Goal: Transaction & Acquisition: Purchase product/service

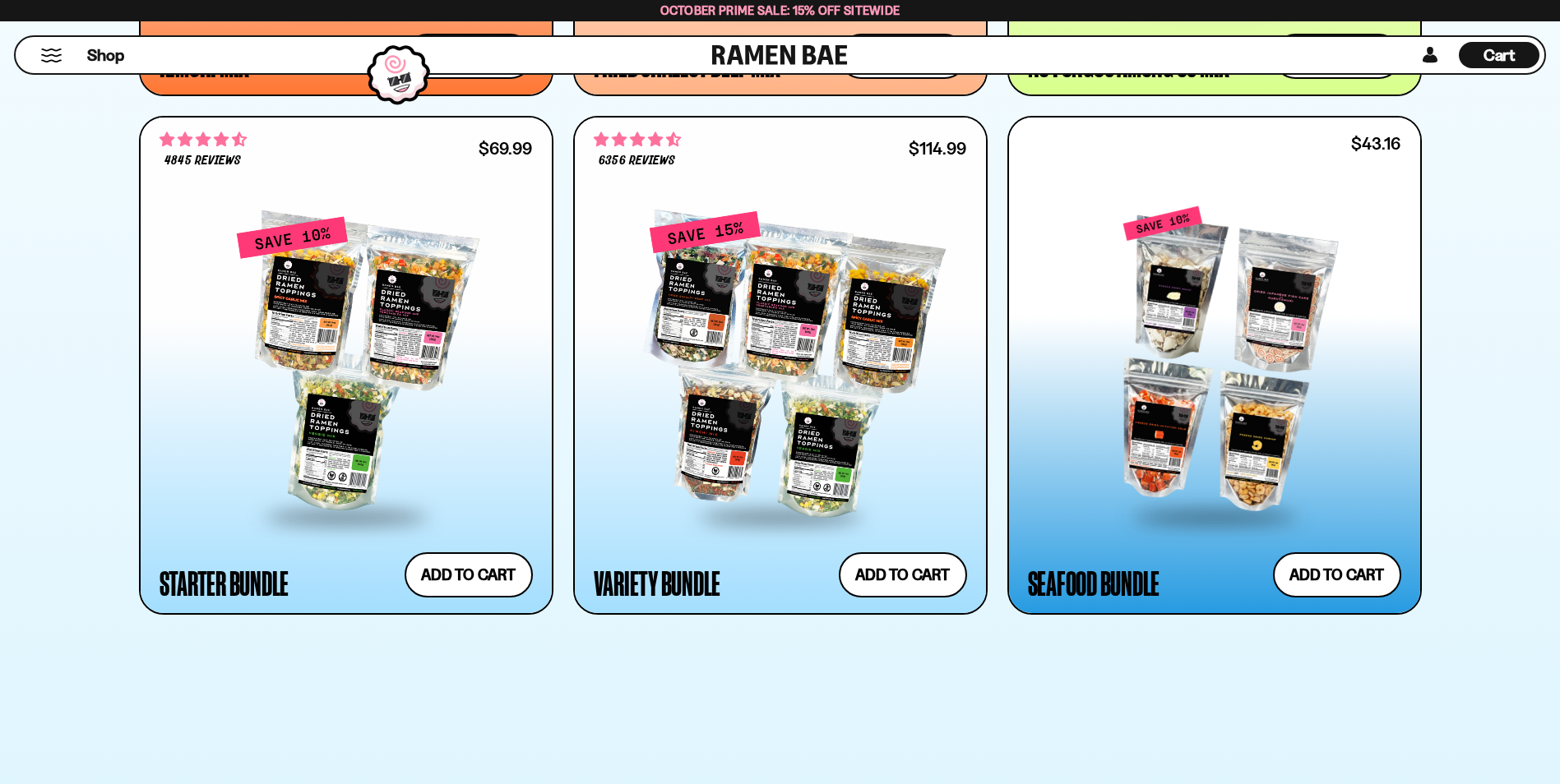
scroll to position [1973, 0]
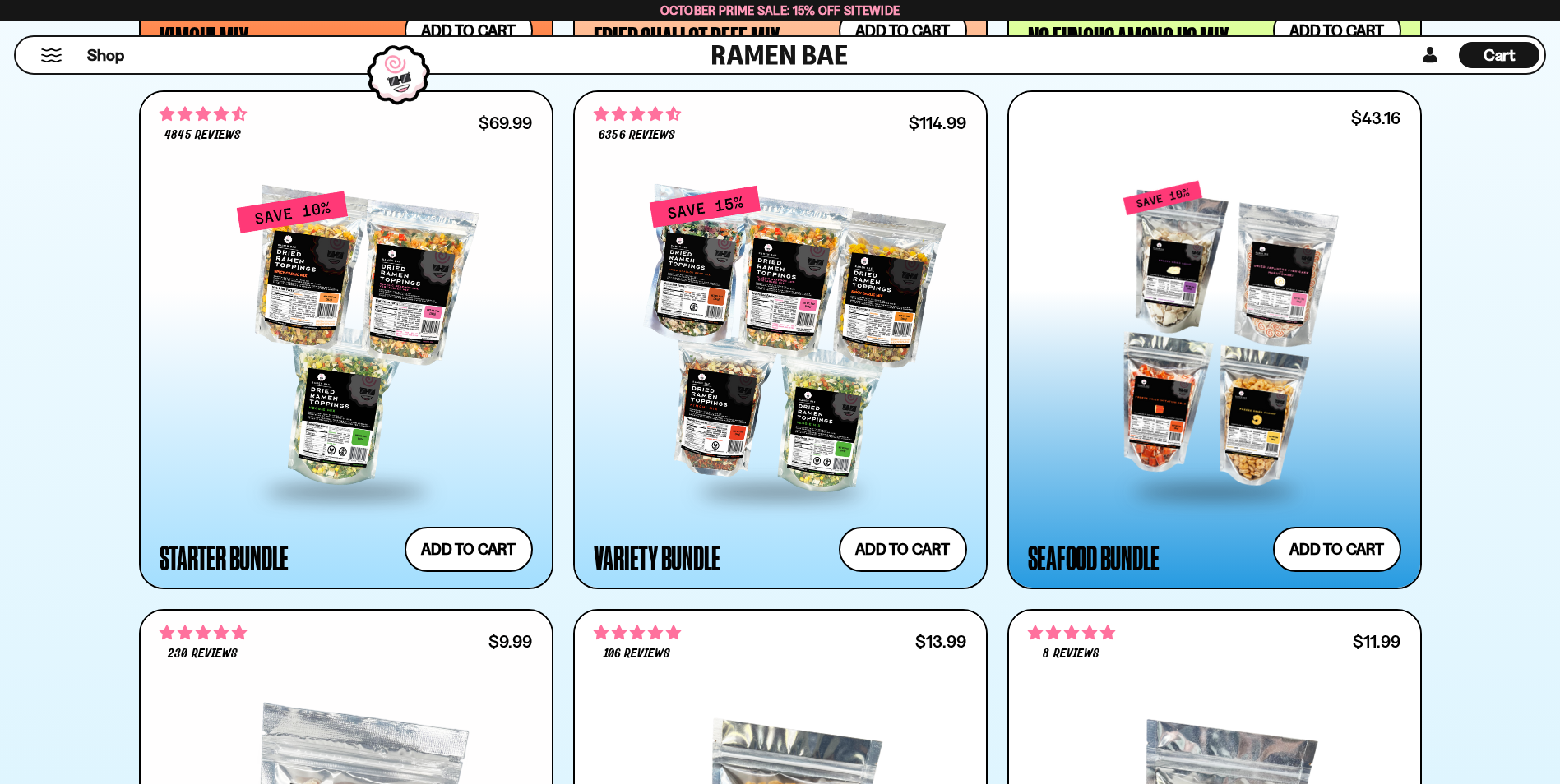
click at [1214, 313] on div at bounding box center [1215, 335] width 374 height 308
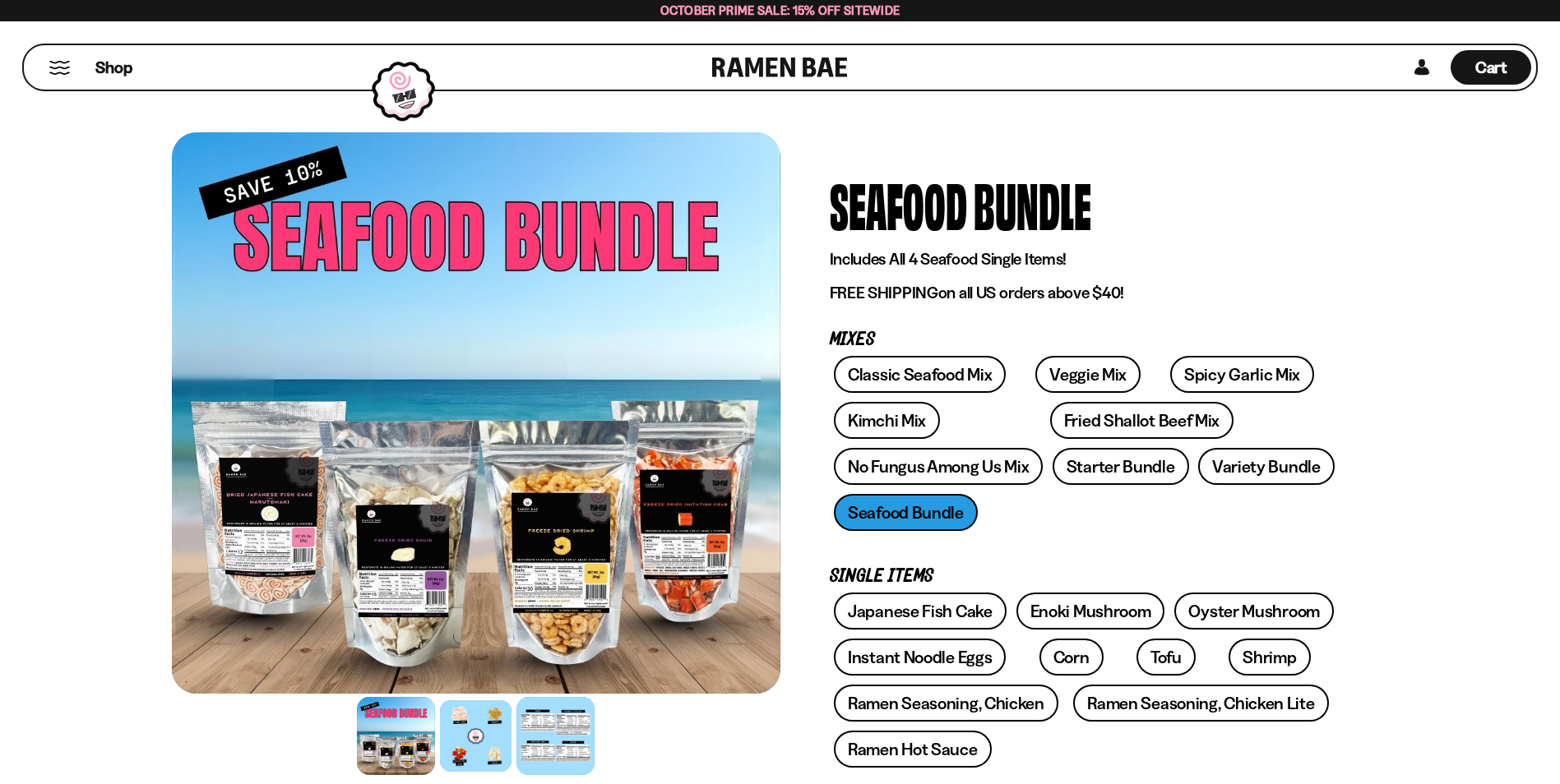
click at [553, 724] on div at bounding box center [555, 736] width 78 height 78
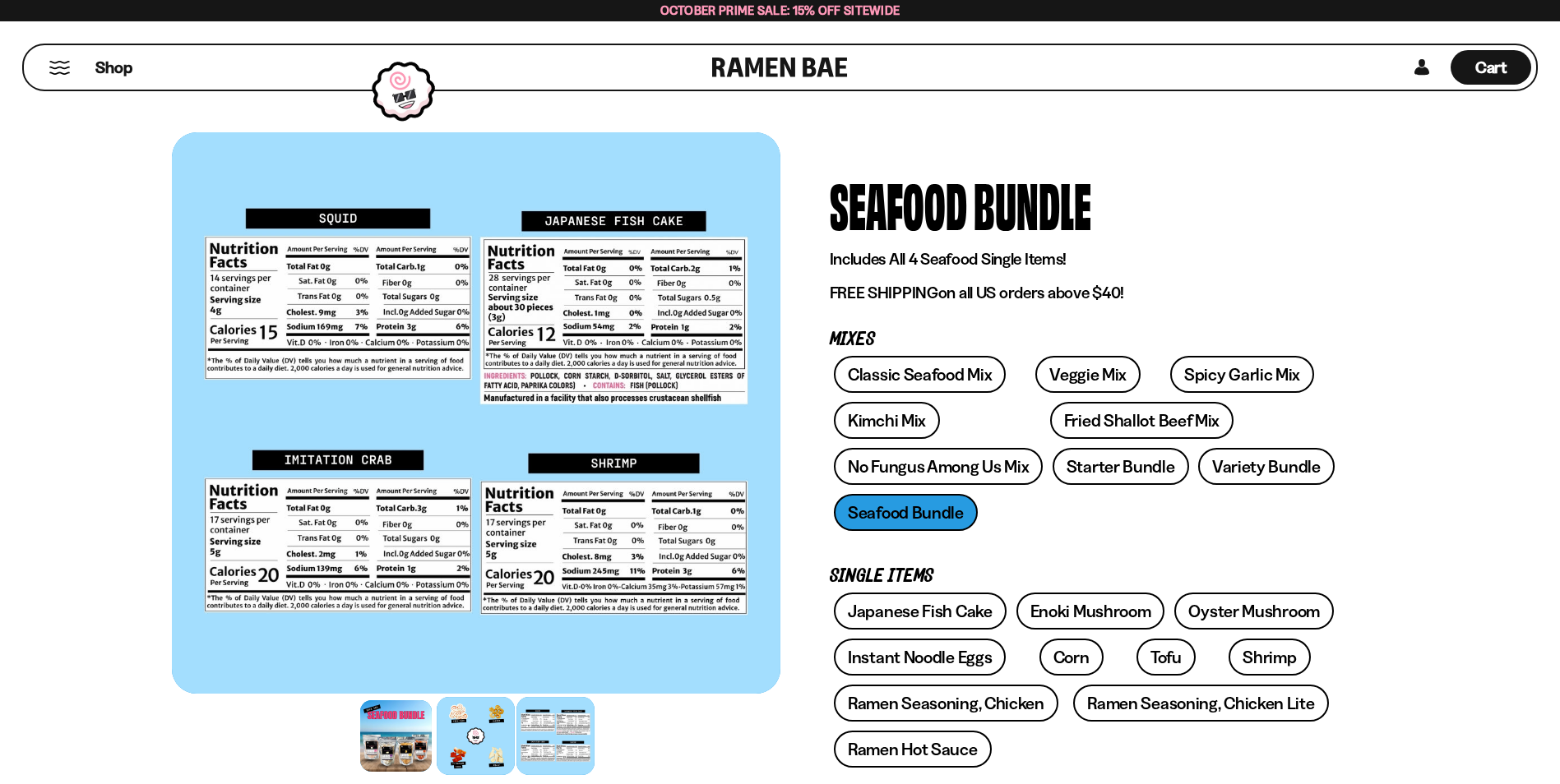
click at [477, 737] on div at bounding box center [475, 736] width 78 height 78
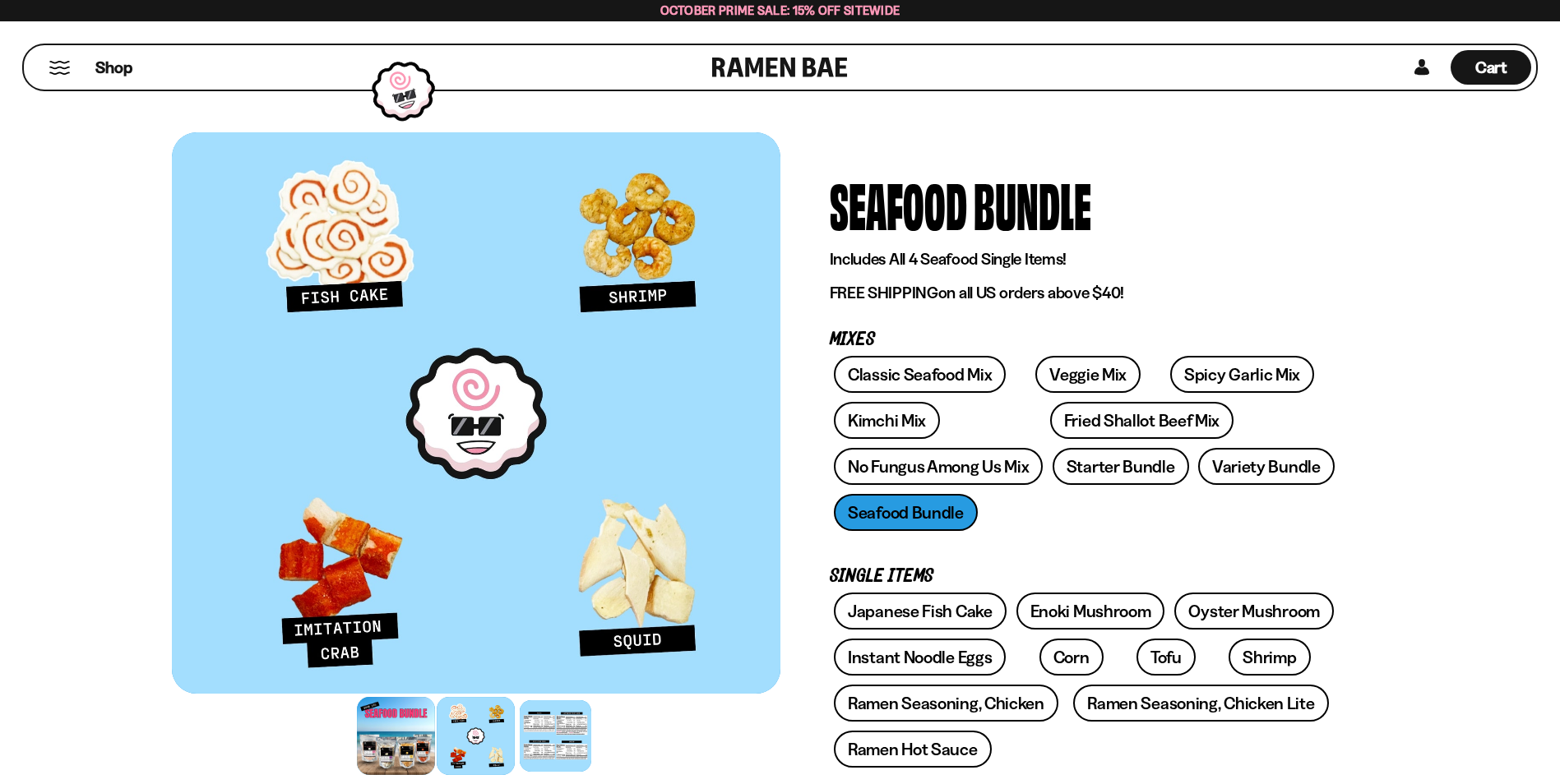
click at [403, 738] on div at bounding box center [396, 736] width 78 height 78
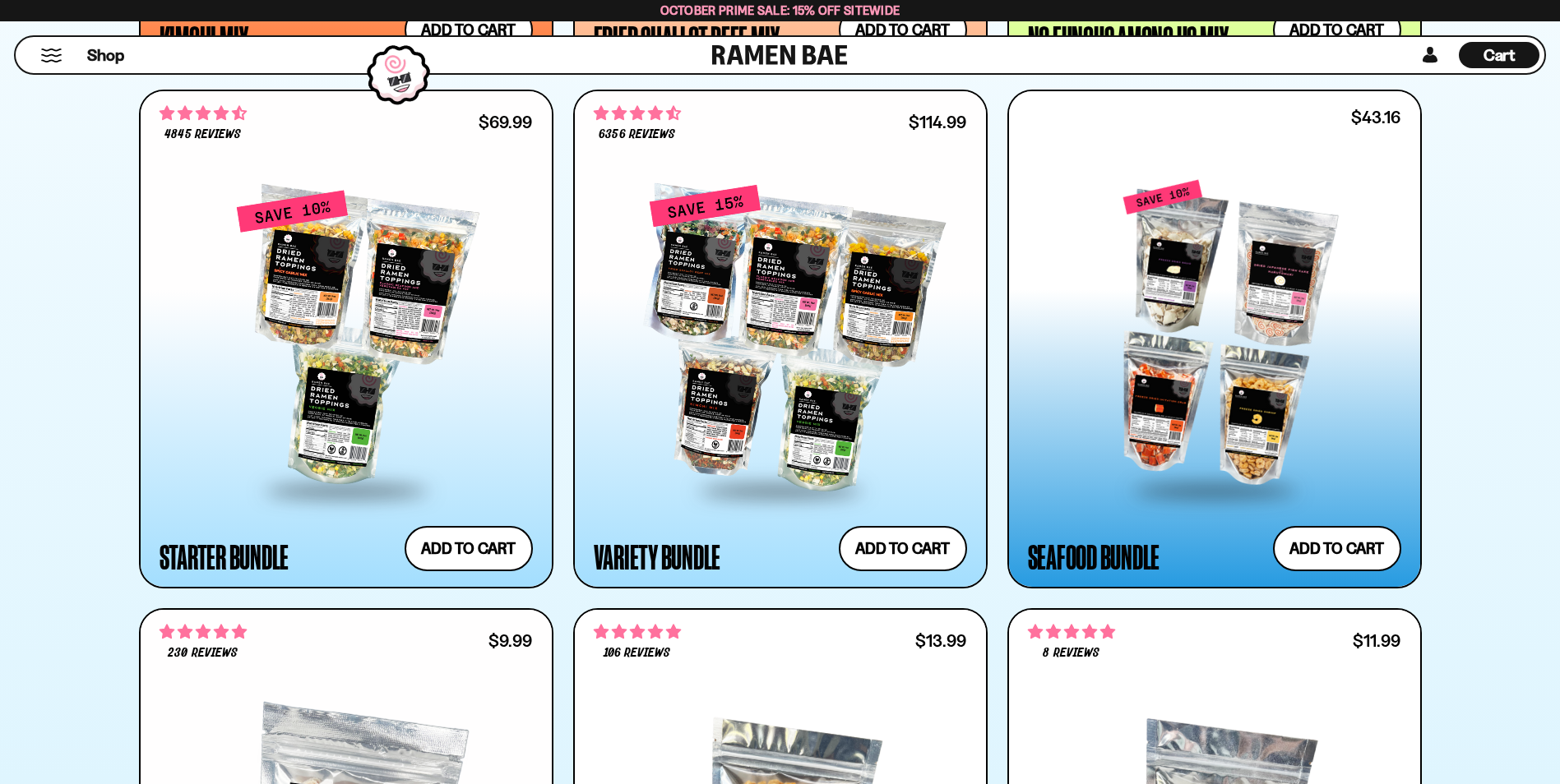
scroll to position [1973, 0]
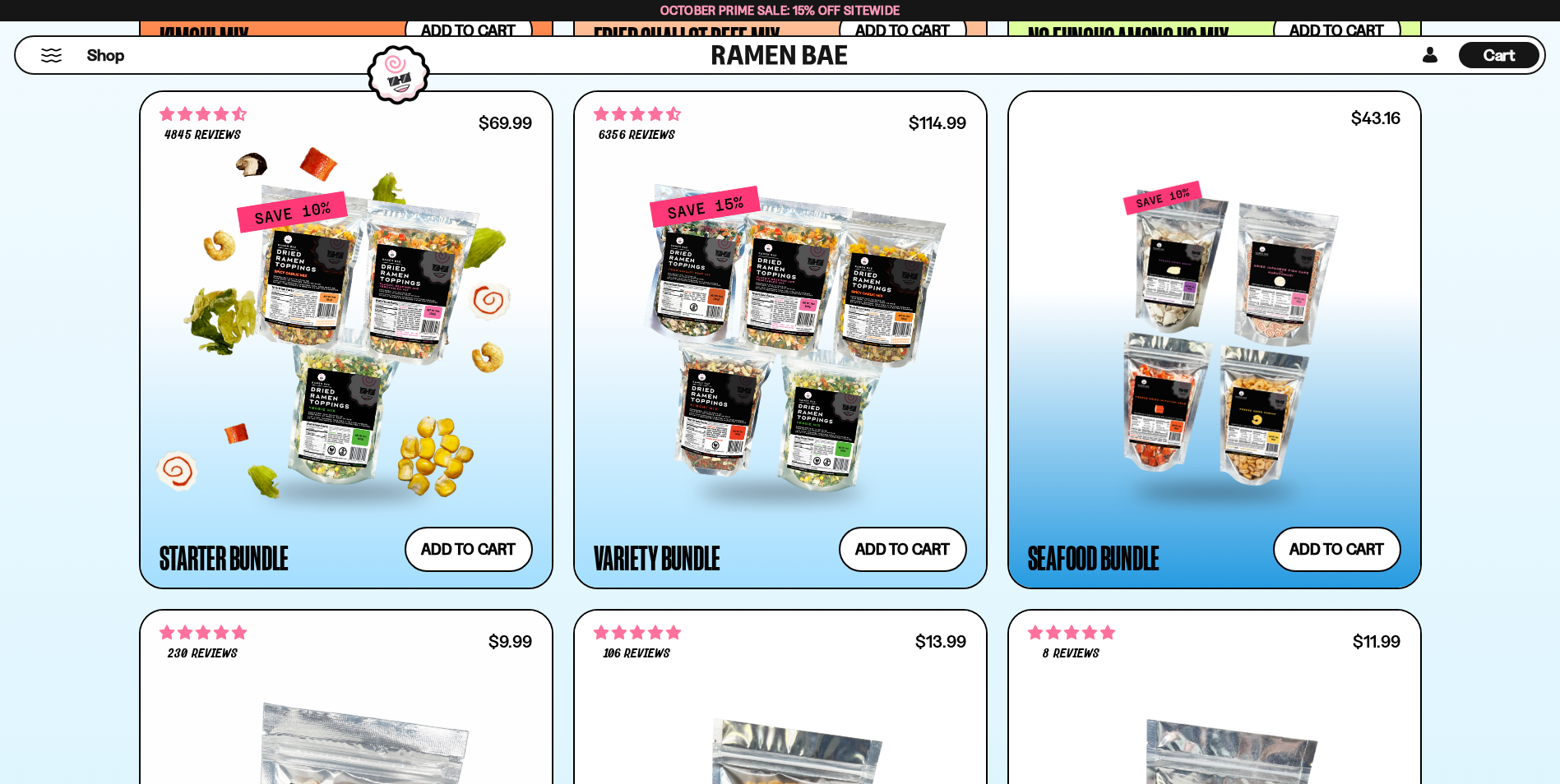
click at [348, 412] on div at bounding box center [346, 340] width 374 height 299
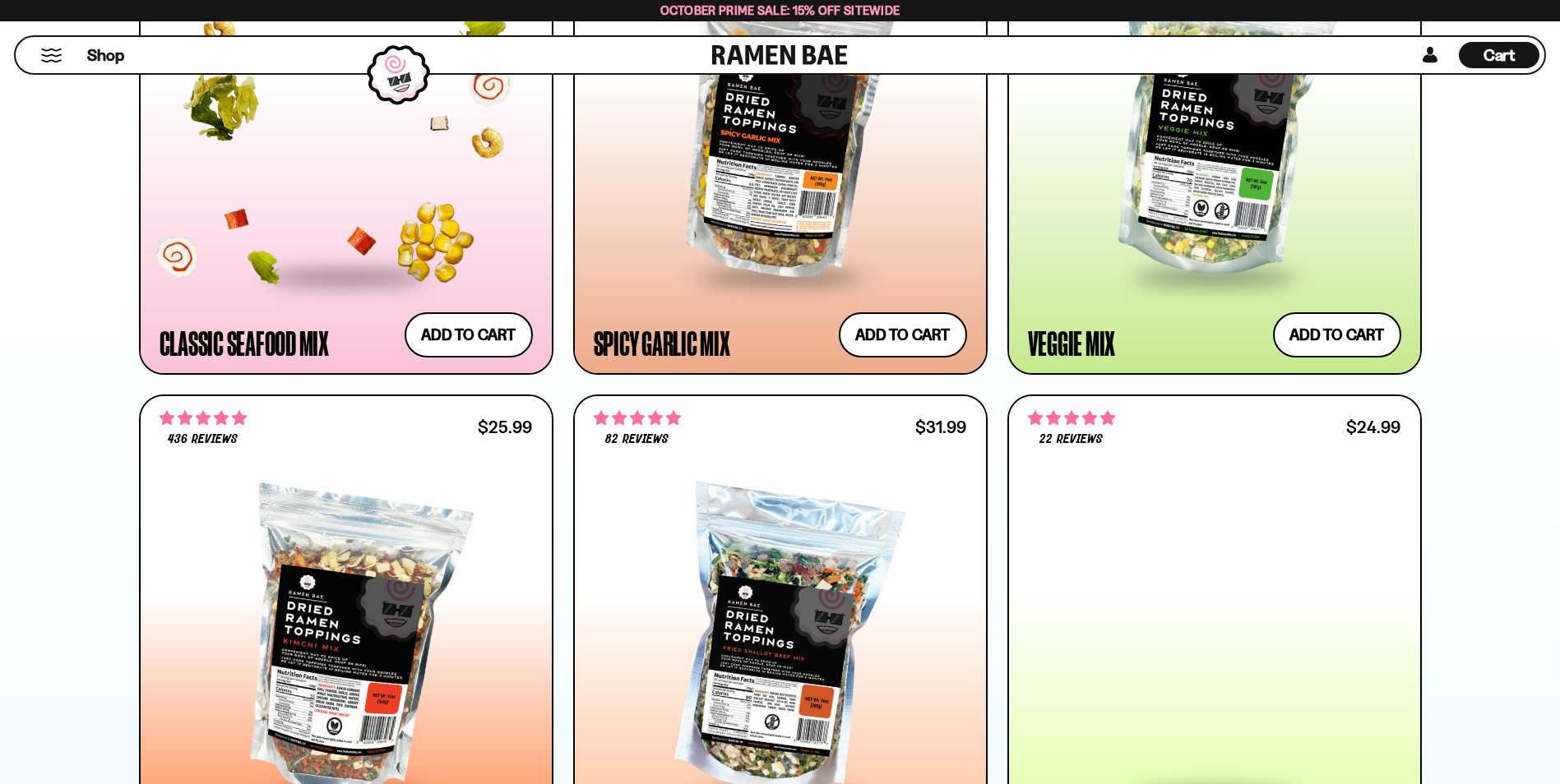
scroll to position [1398, 0]
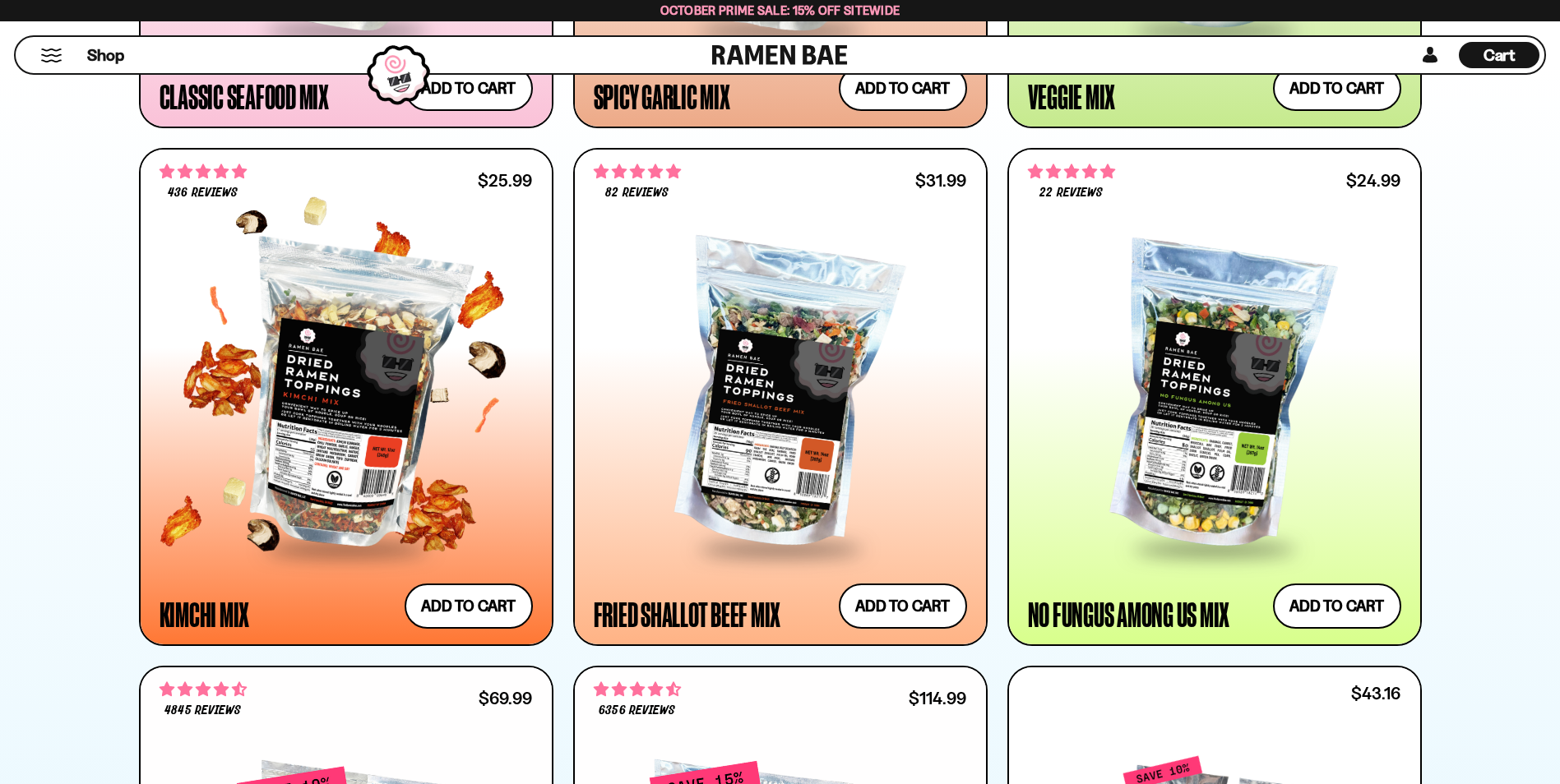
click at [357, 411] on div at bounding box center [346, 398] width 374 height 299
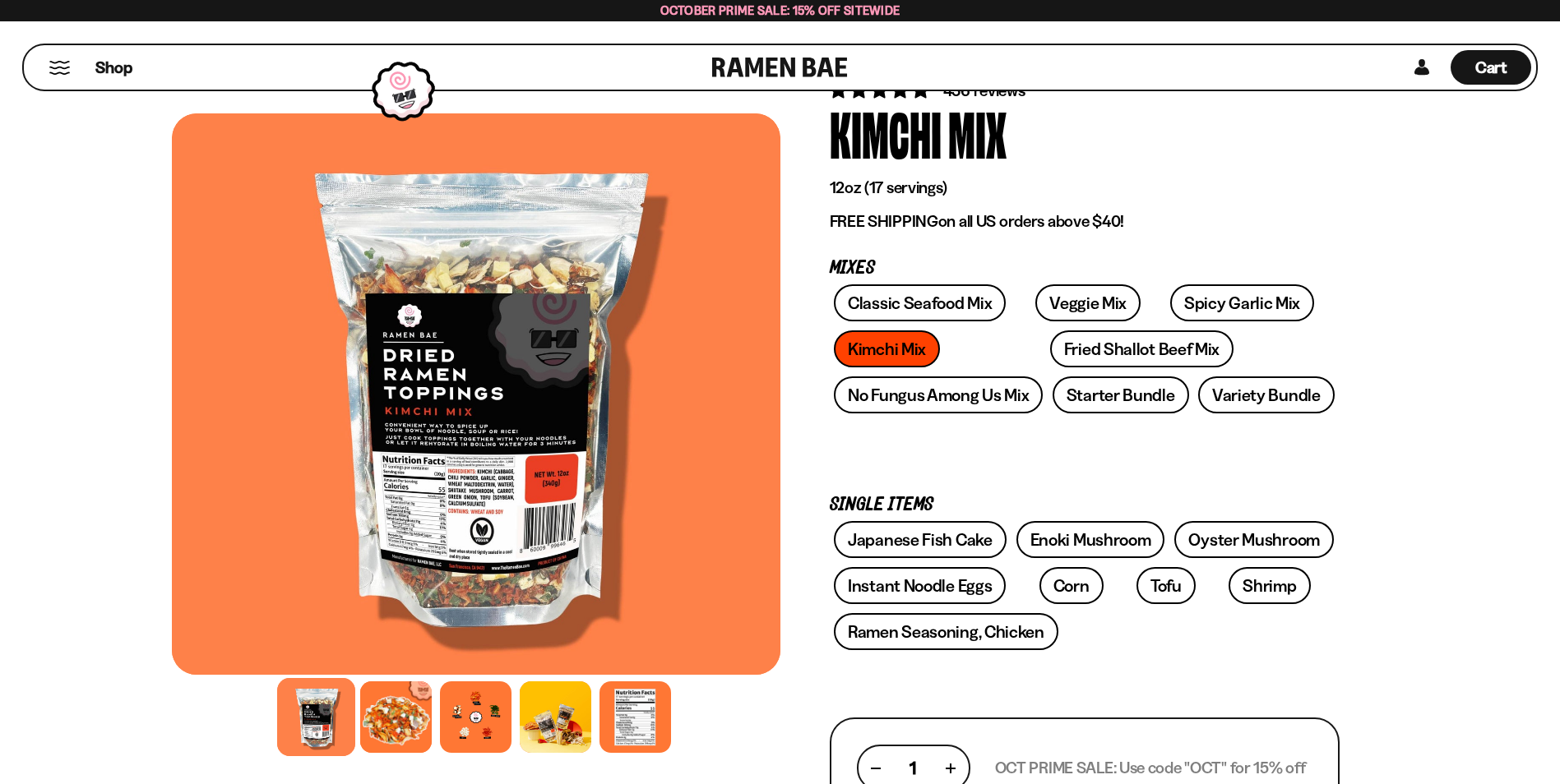
scroll to position [247, 0]
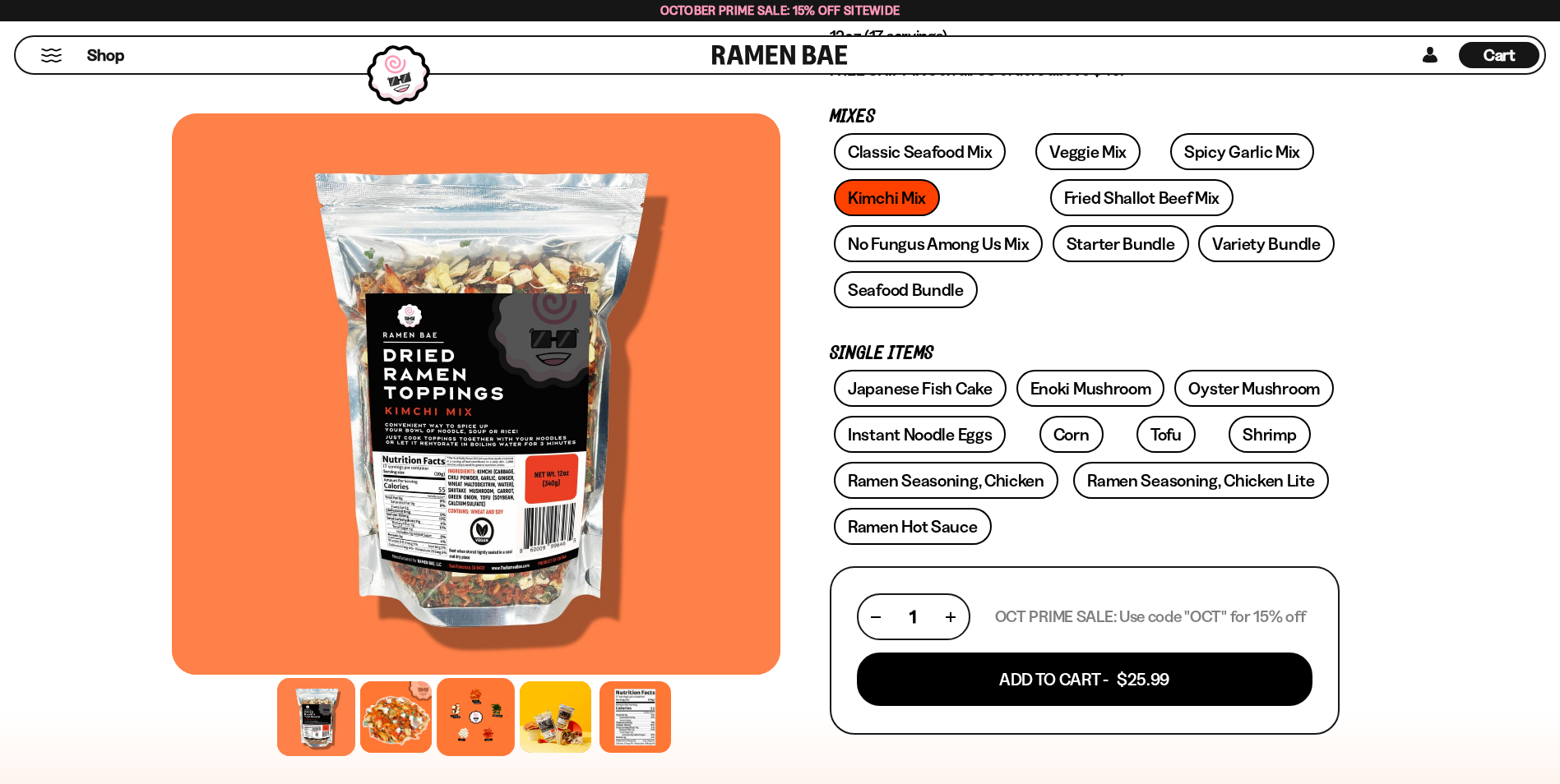
click at [475, 713] on div at bounding box center [475, 717] width 78 height 78
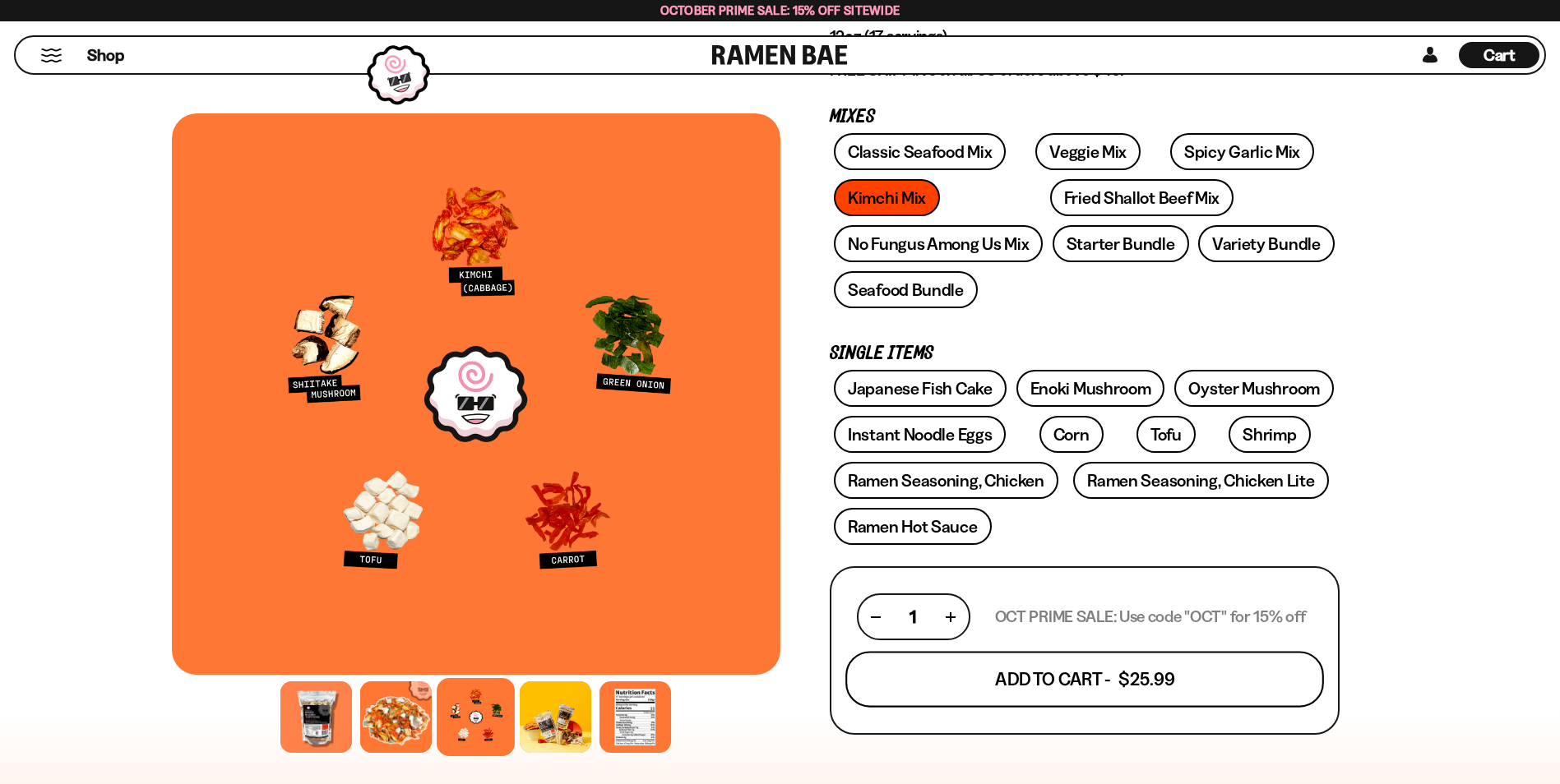
click at [1092, 673] on button "Add To Cart - $25.99" at bounding box center [1085, 680] width 479 height 56
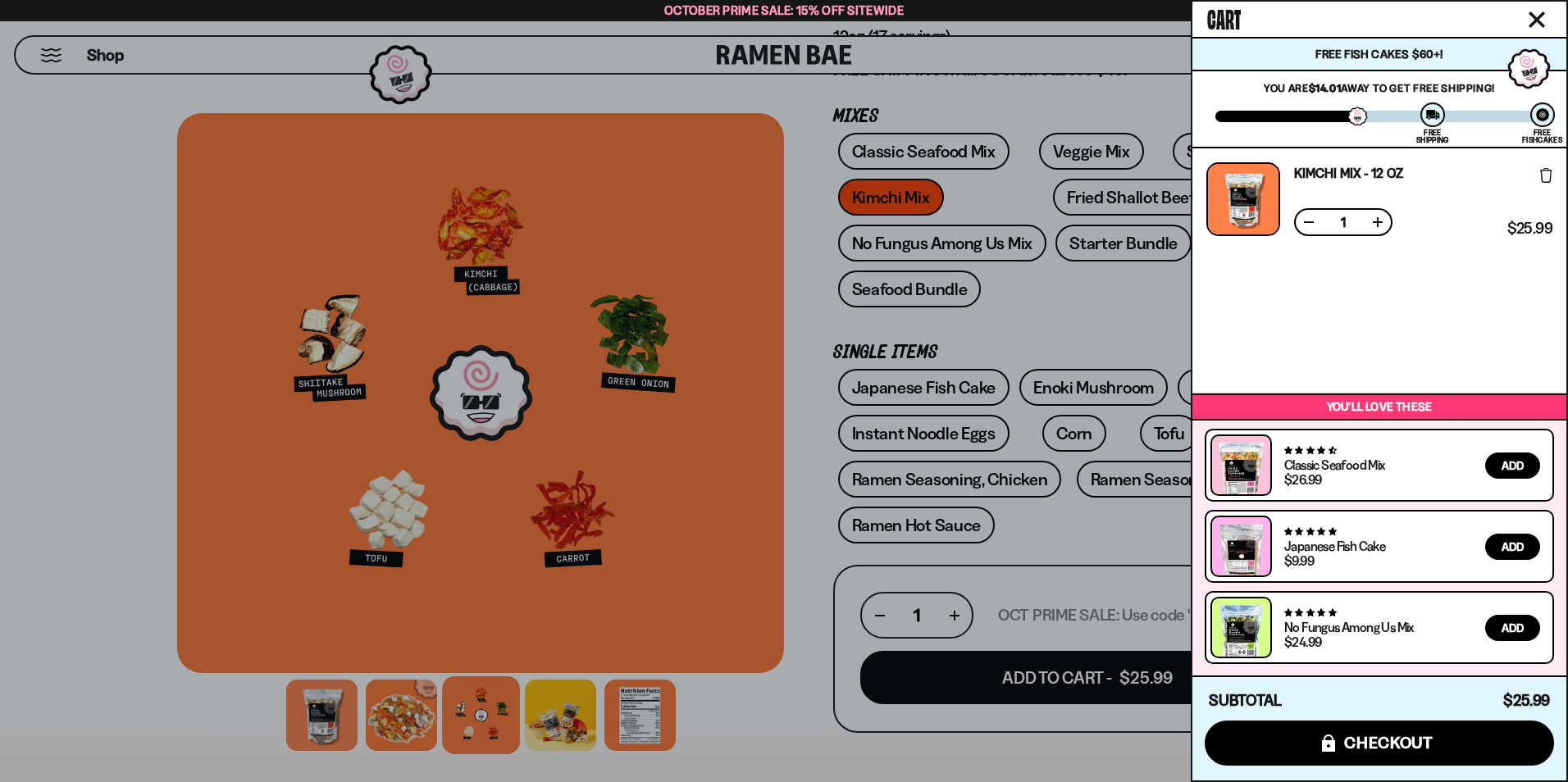
click at [123, 387] on div at bounding box center [784, 391] width 1568 height 782
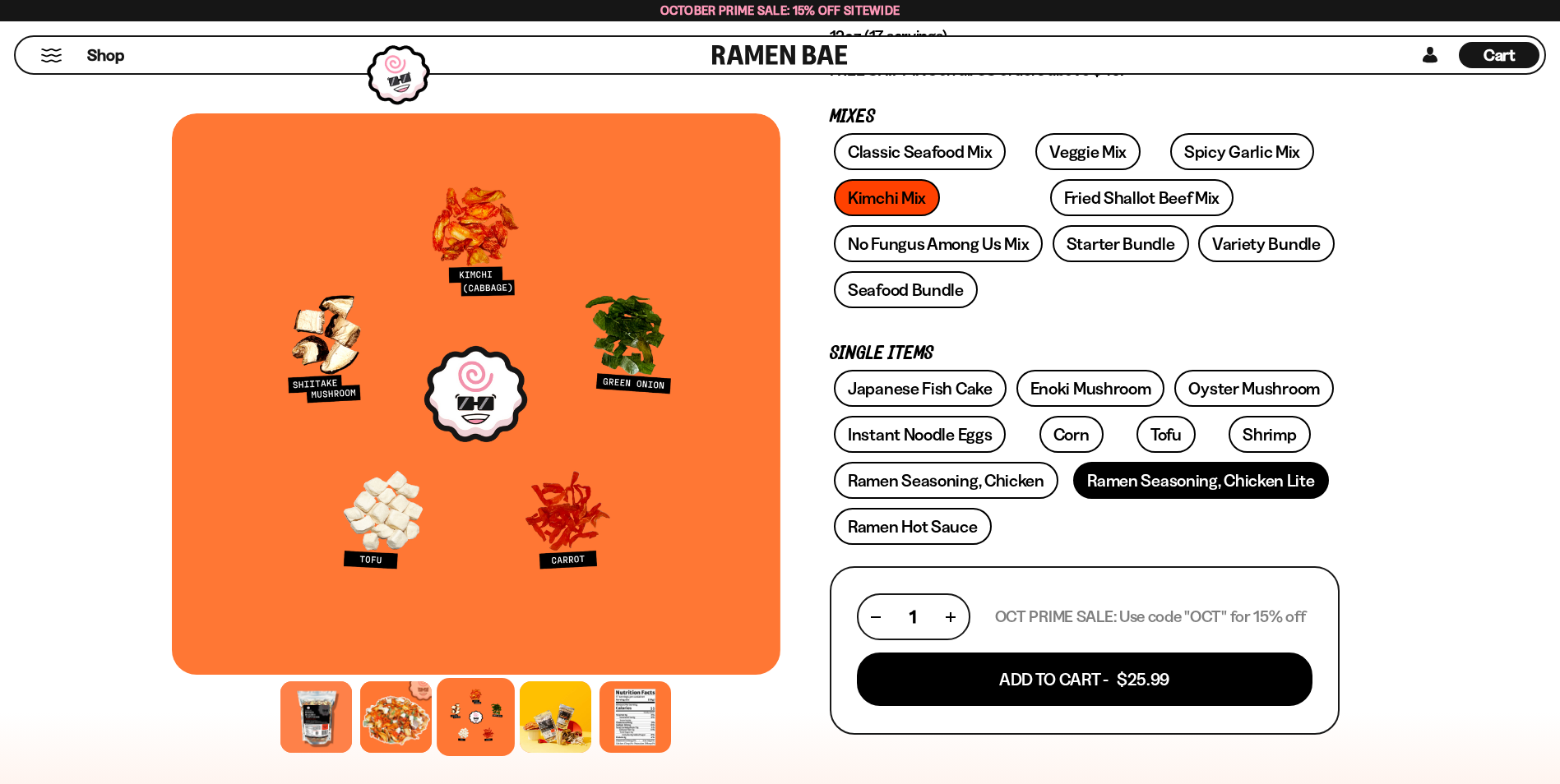
click at [1239, 482] on link "Ramen Seasoning, Chicken Lite" at bounding box center [1201, 480] width 255 height 37
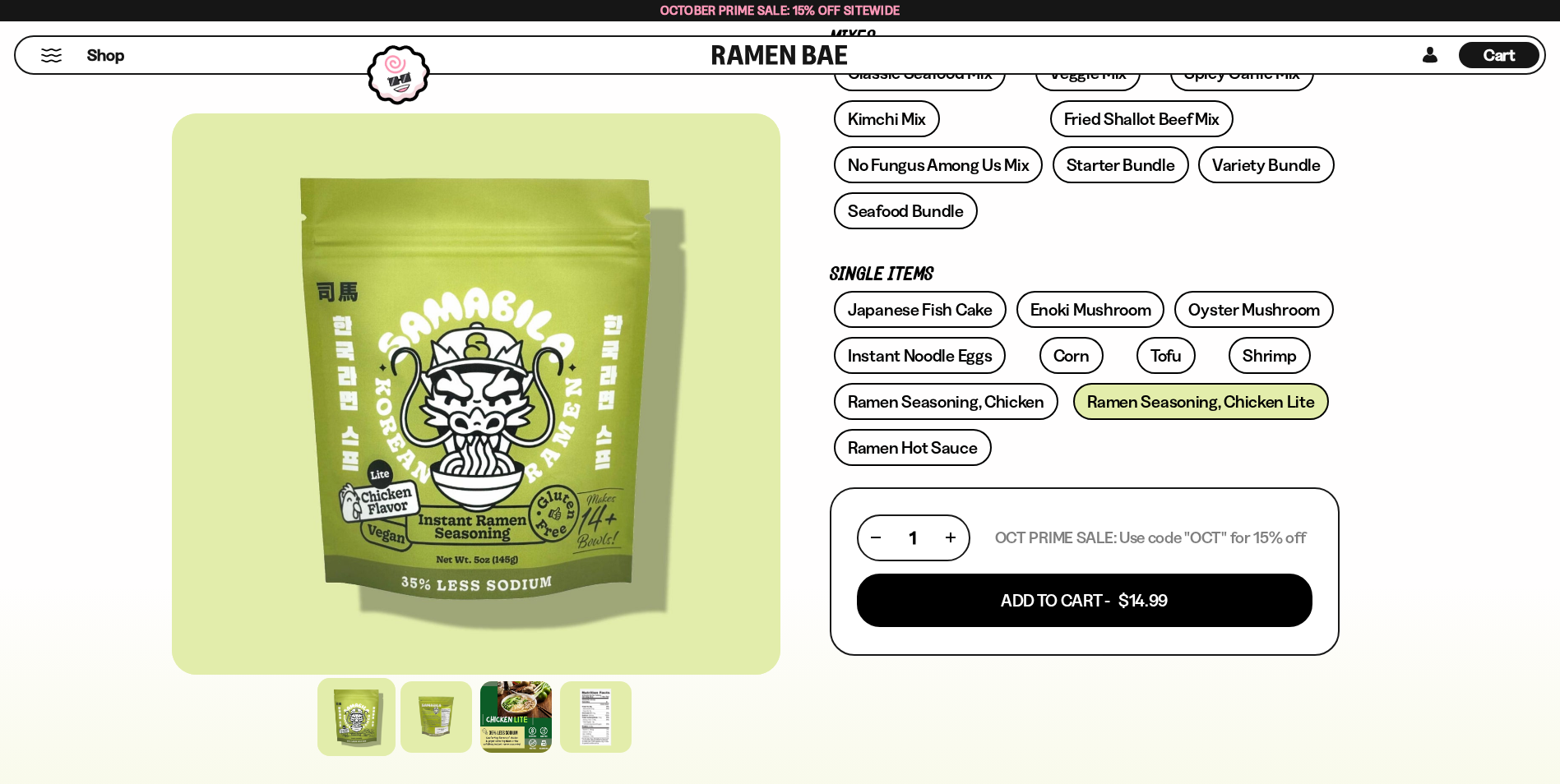
scroll to position [329, 0]
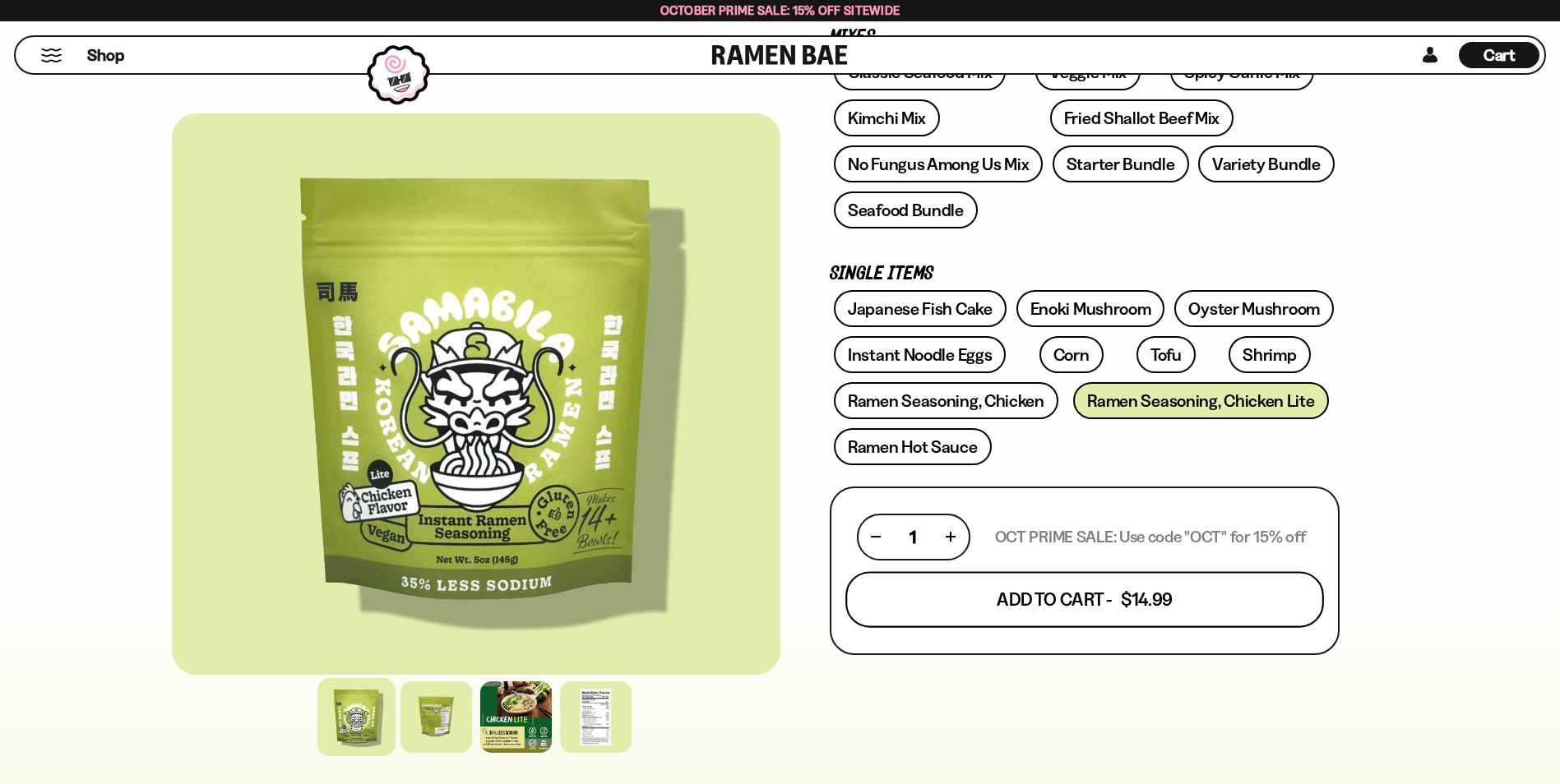
click at [1124, 608] on button "Add To Cart - $14.99" at bounding box center [1085, 599] width 479 height 56
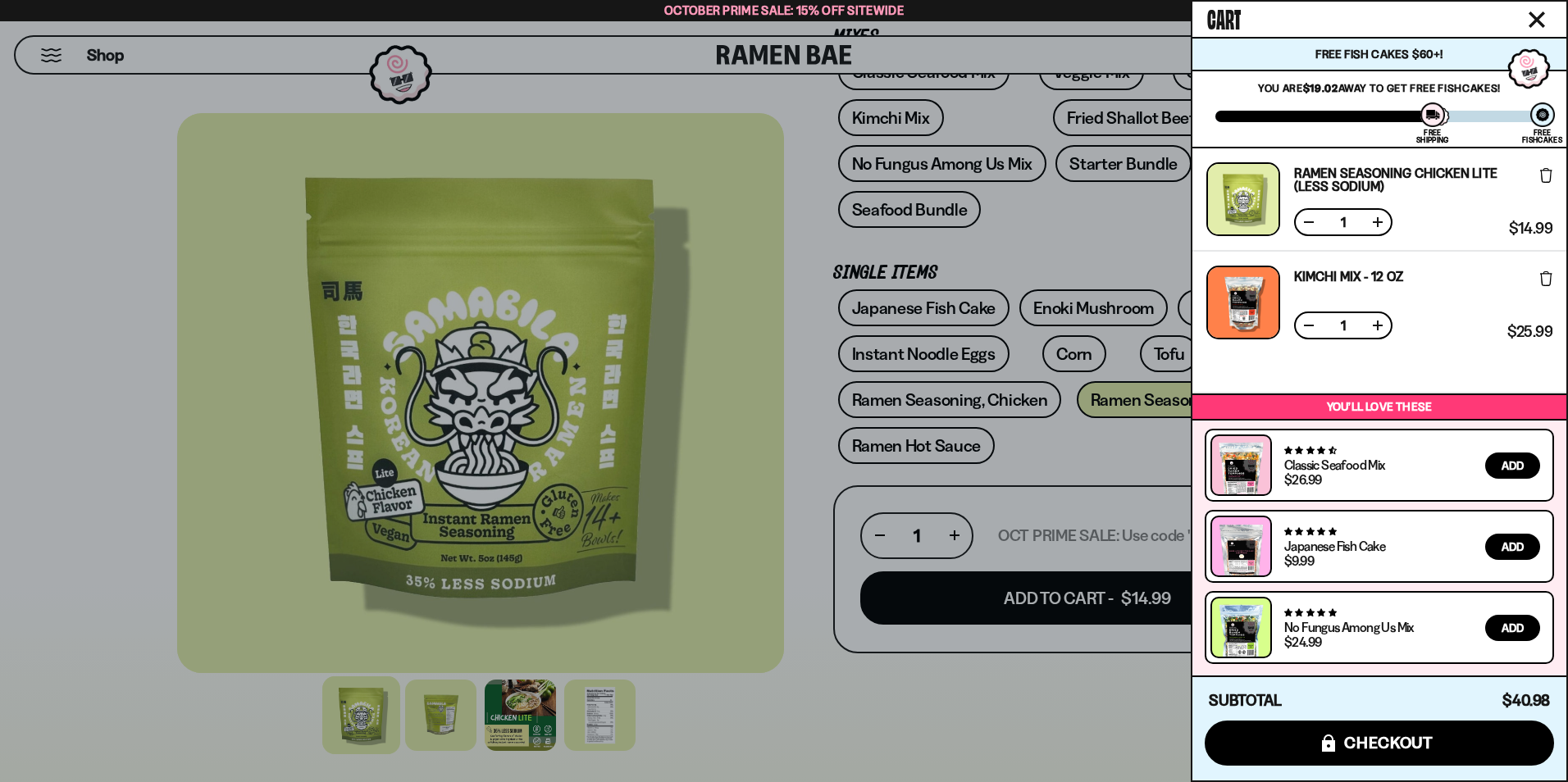
click at [812, 438] on div at bounding box center [784, 391] width 1568 height 782
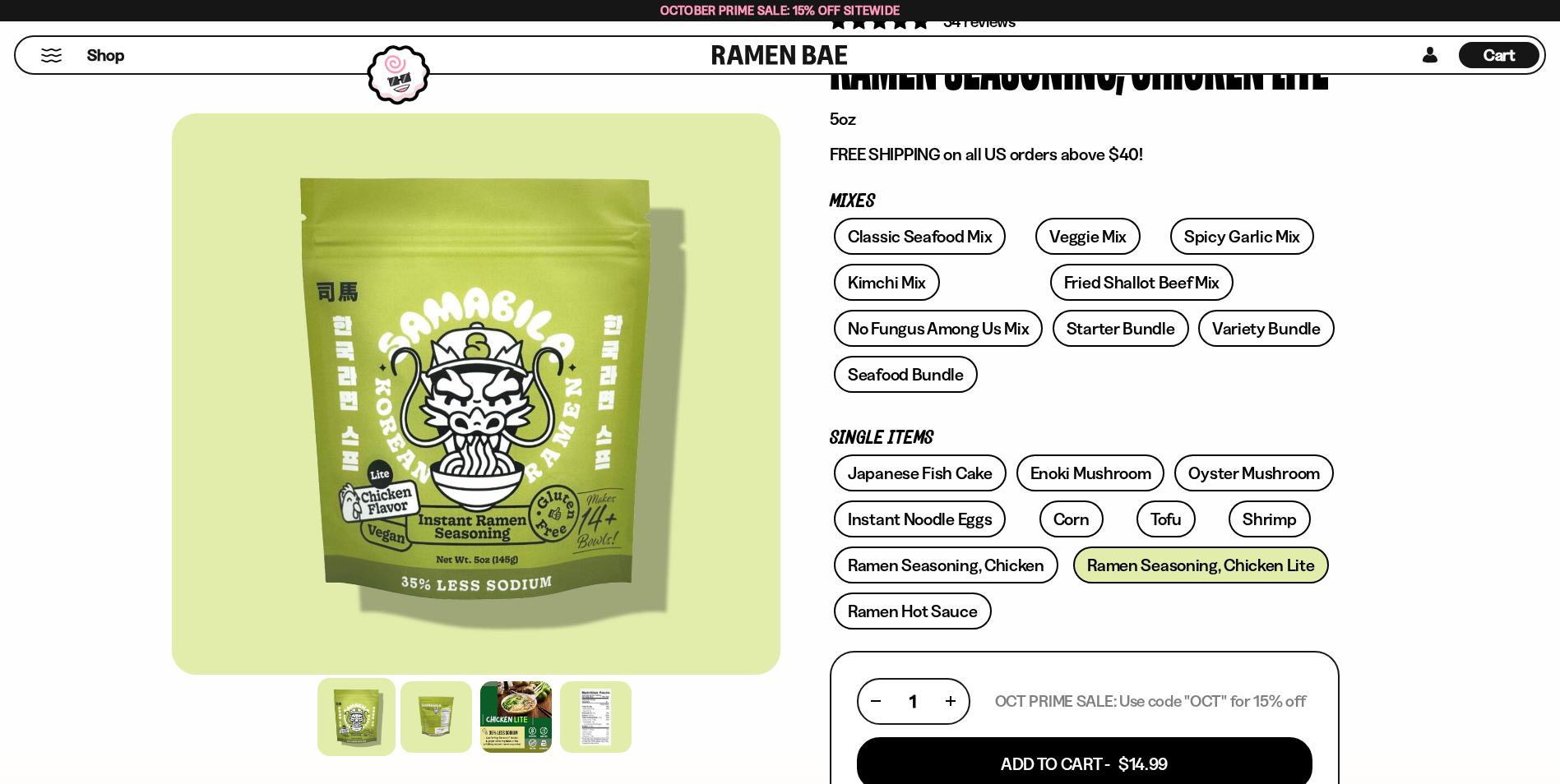
scroll to position [0, 0]
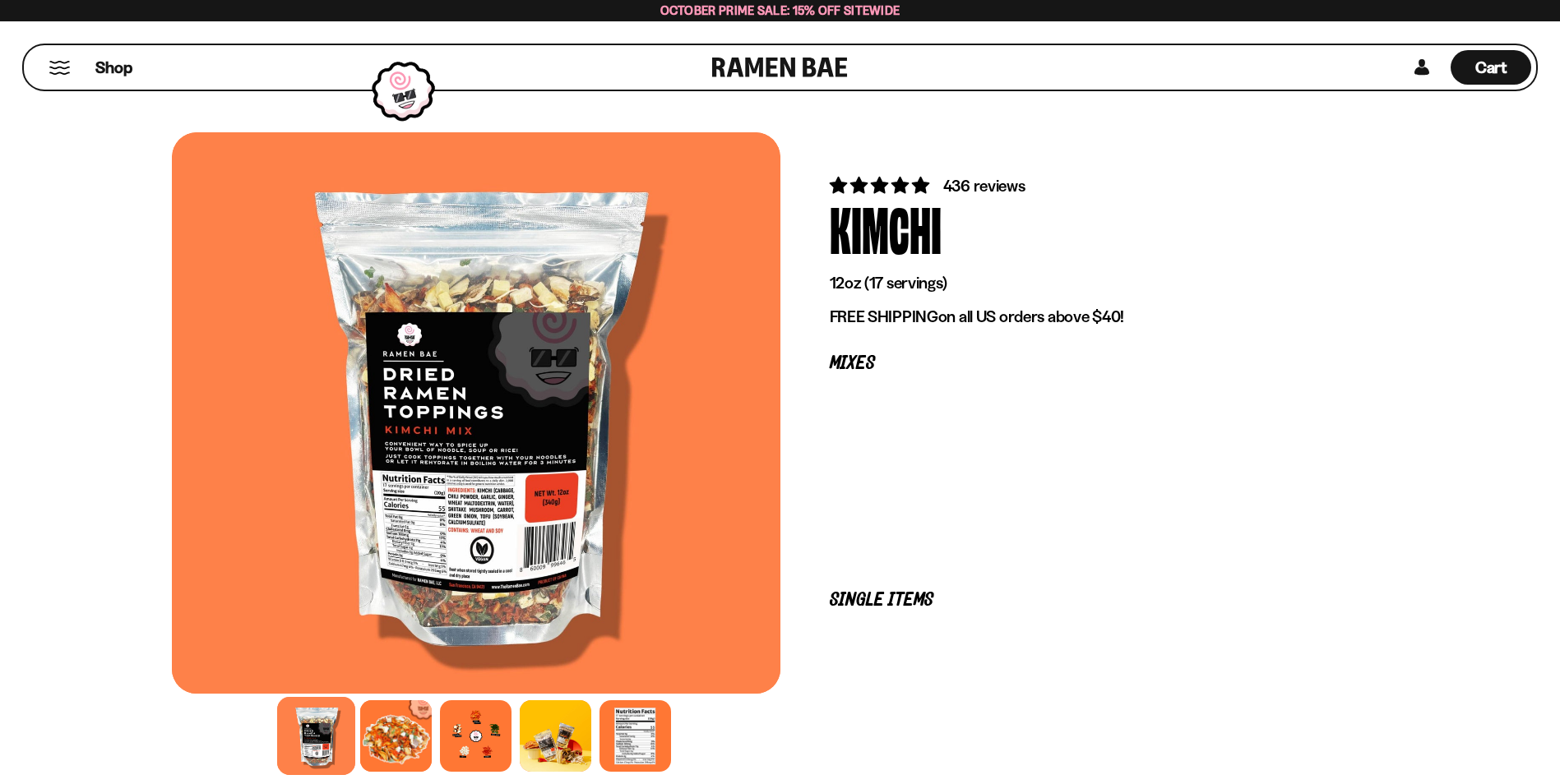
scroll to position [247, 0]
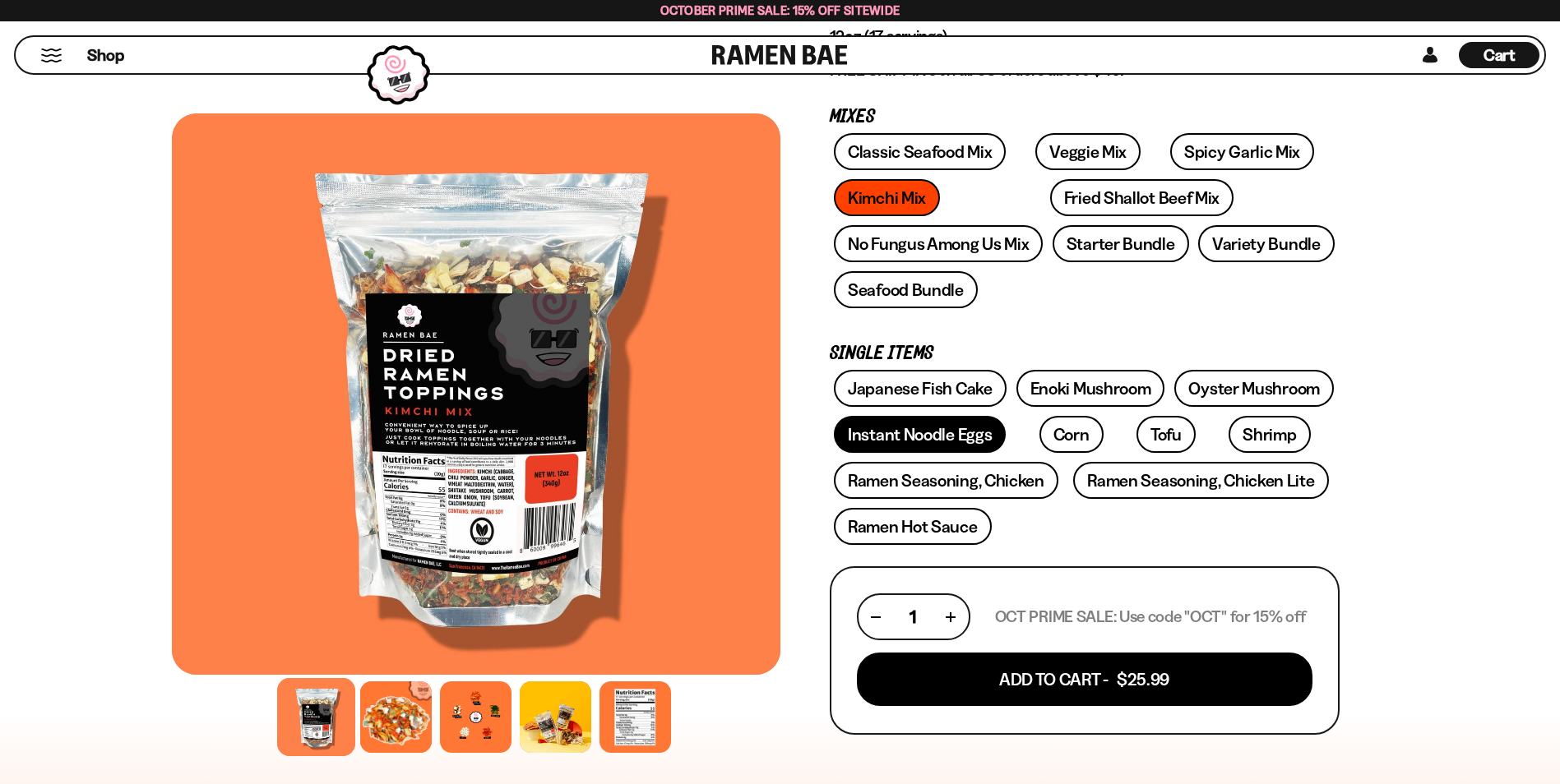
click at [935, 438] on link "Instant Noodle Eggs" at bounding box center [920, 434] width 172 height 37
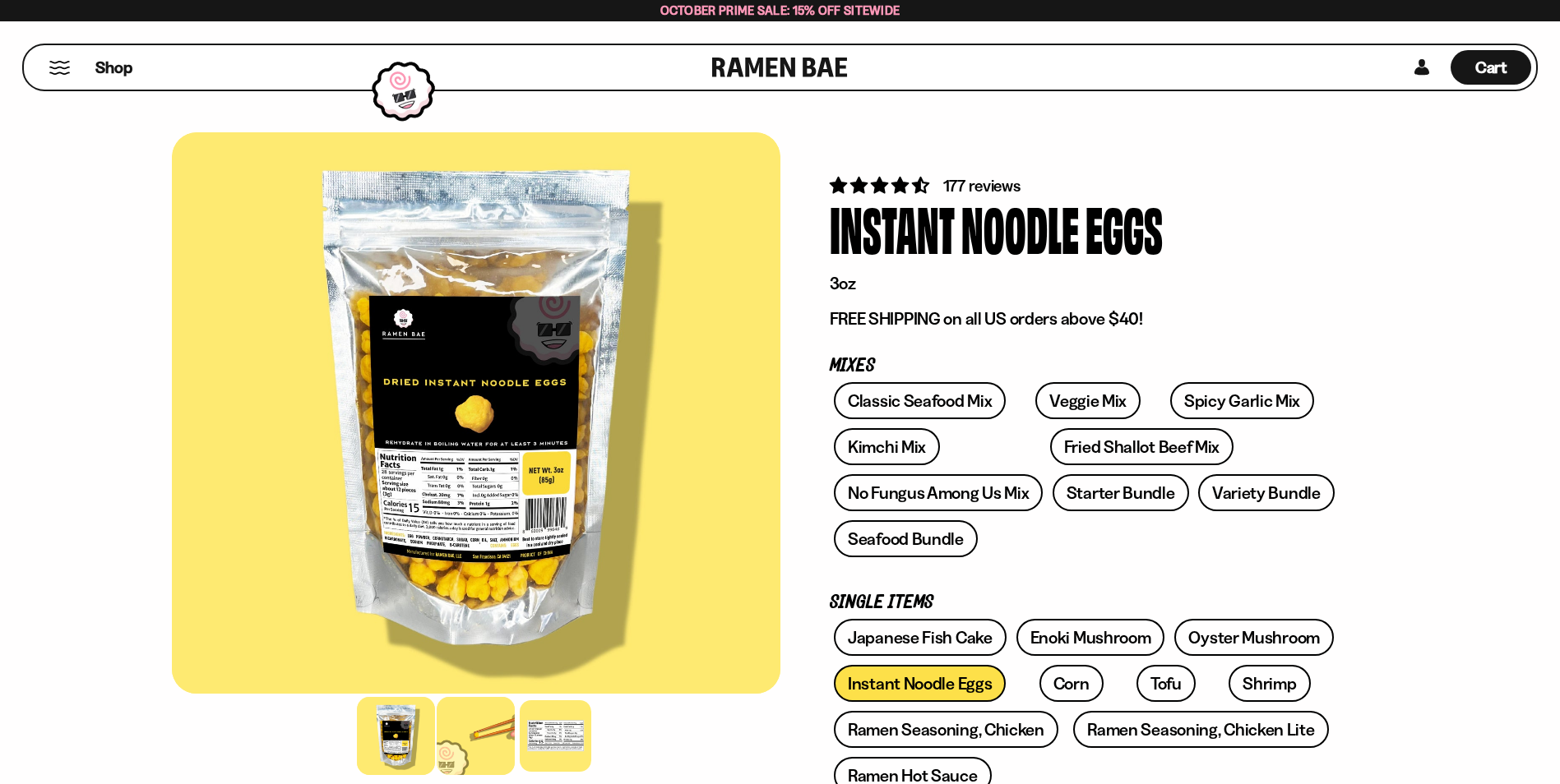
click at [463, 744] on div at bounding box center [475, 736] width 78 height 78
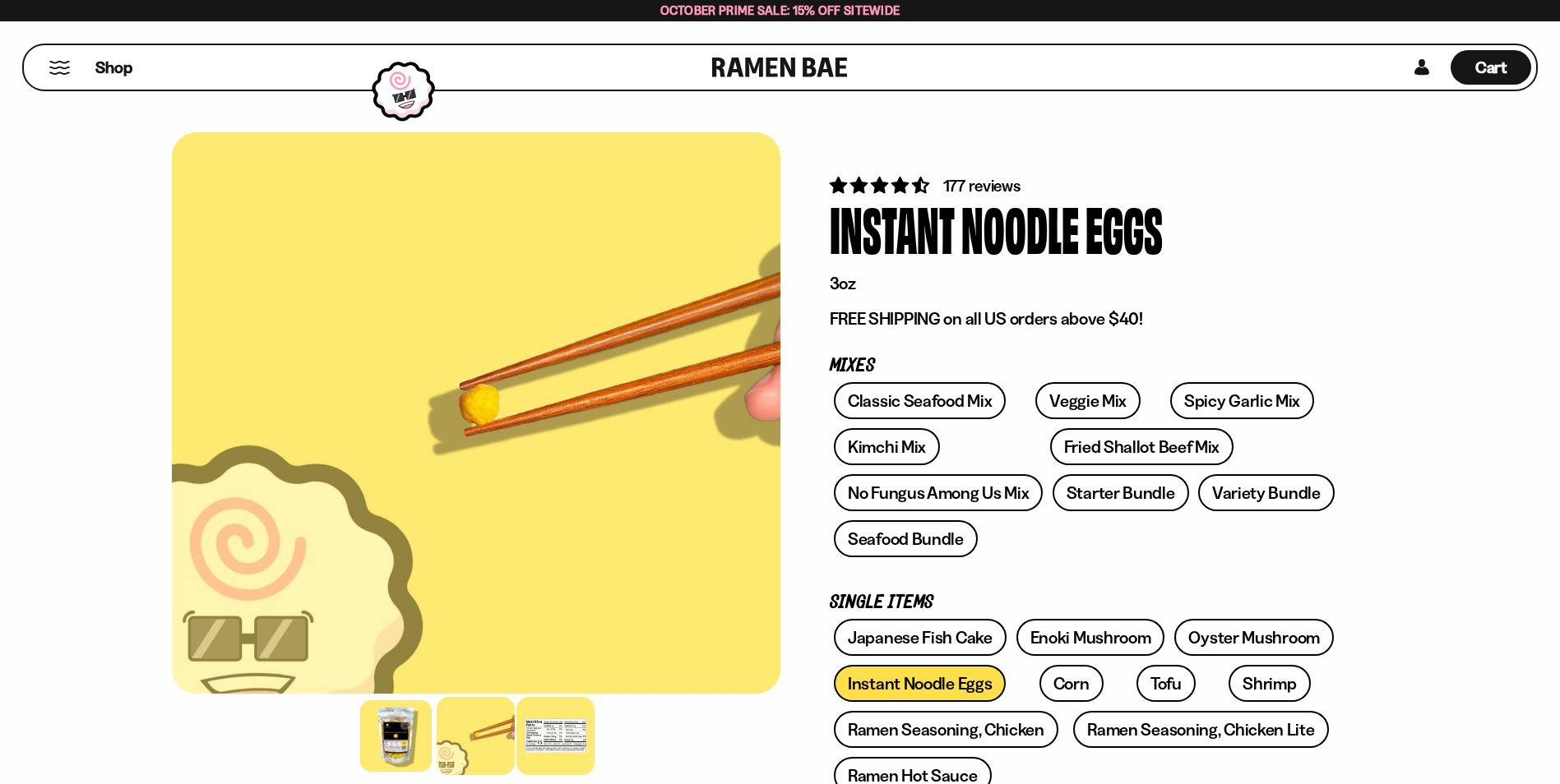
click at [554, 733] on div at bounding box center [555, 736] width 78 height 78
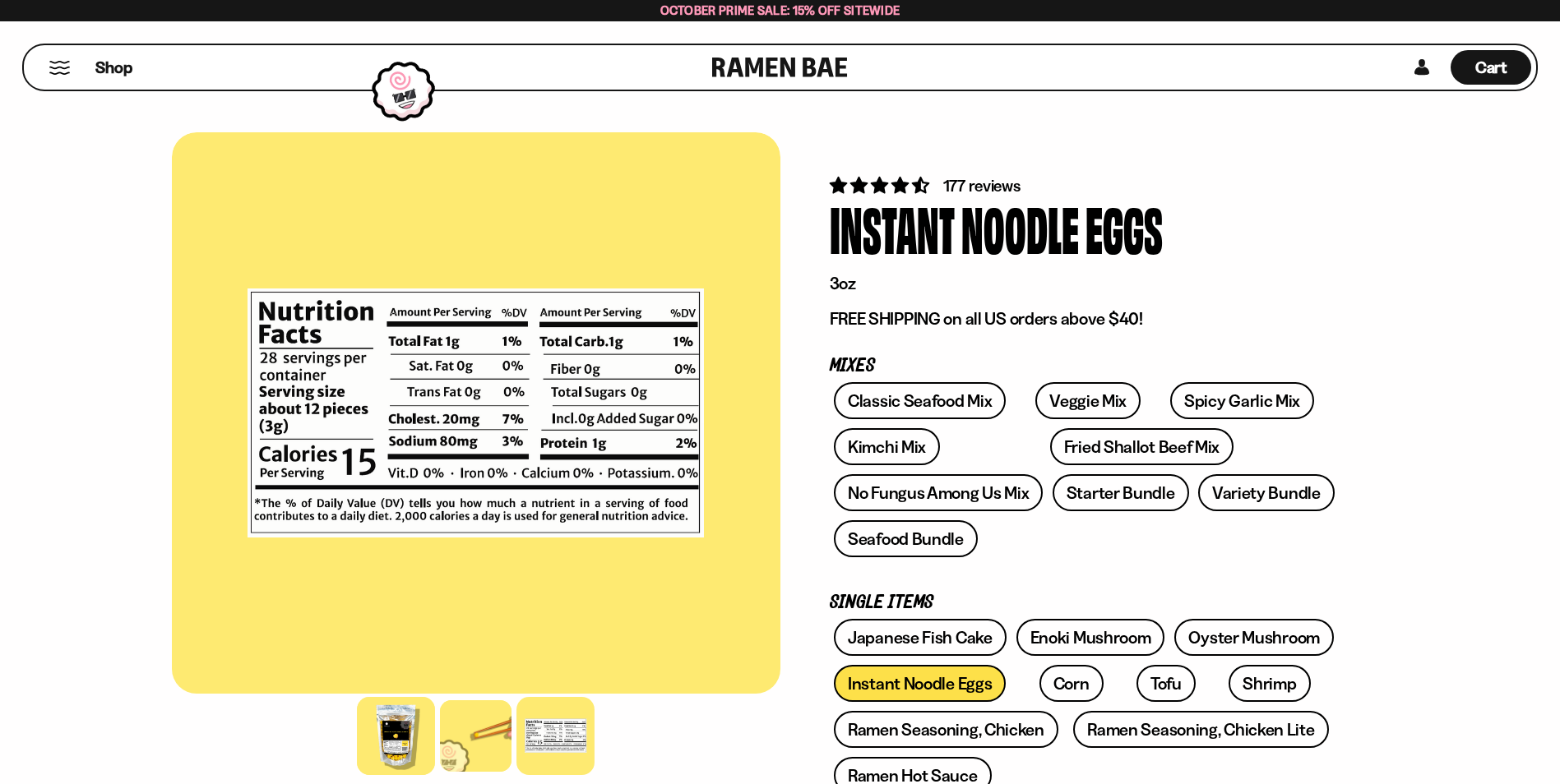
click at [393, 723] on div at bounding box center [396, 736] width 78 height 78
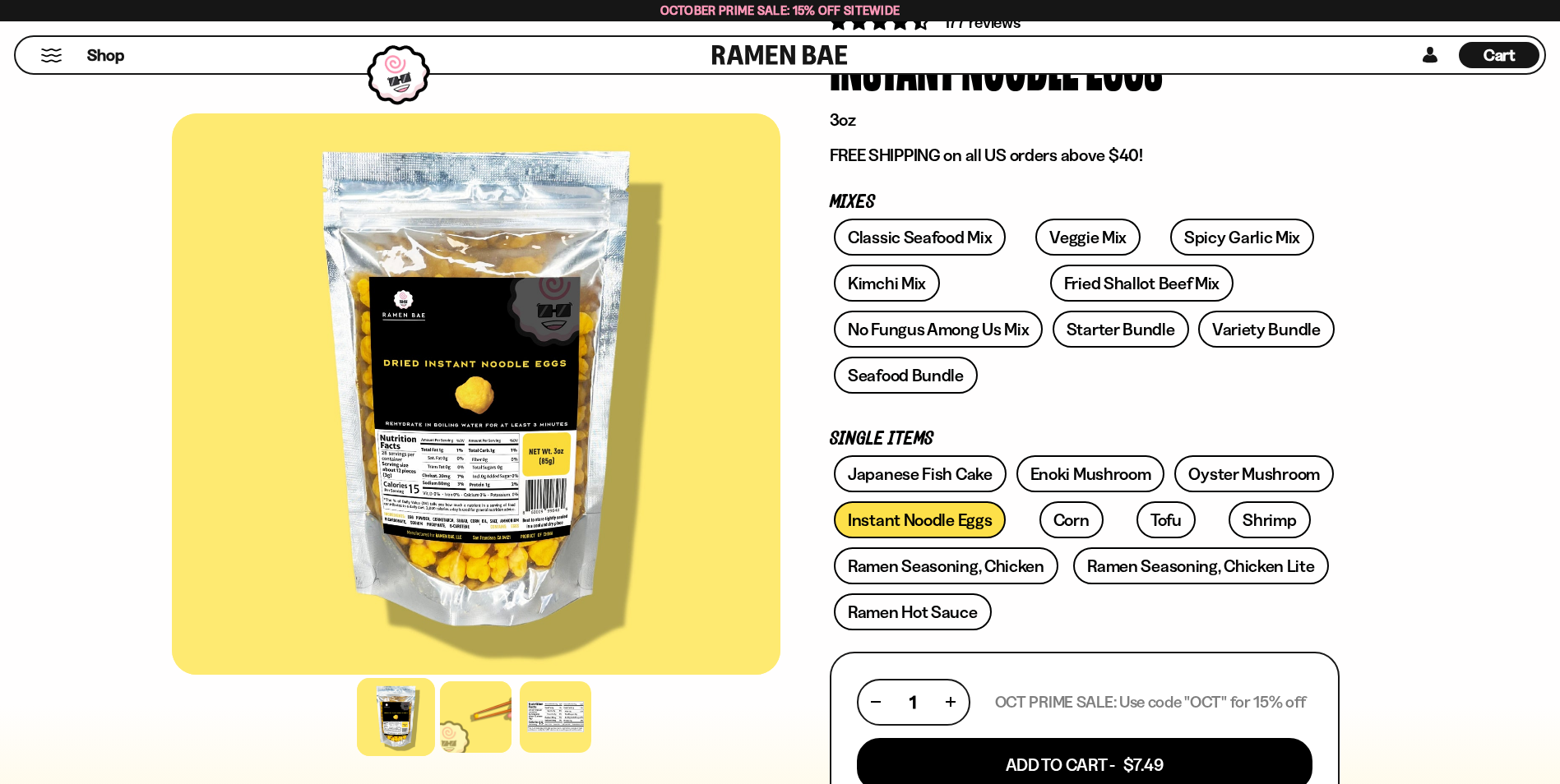
scroll to position [164, 0]
click at [1050, 280] on link "Fried Shallot Beef Mix" at bounding box center [1142, 282] width 183 height 37
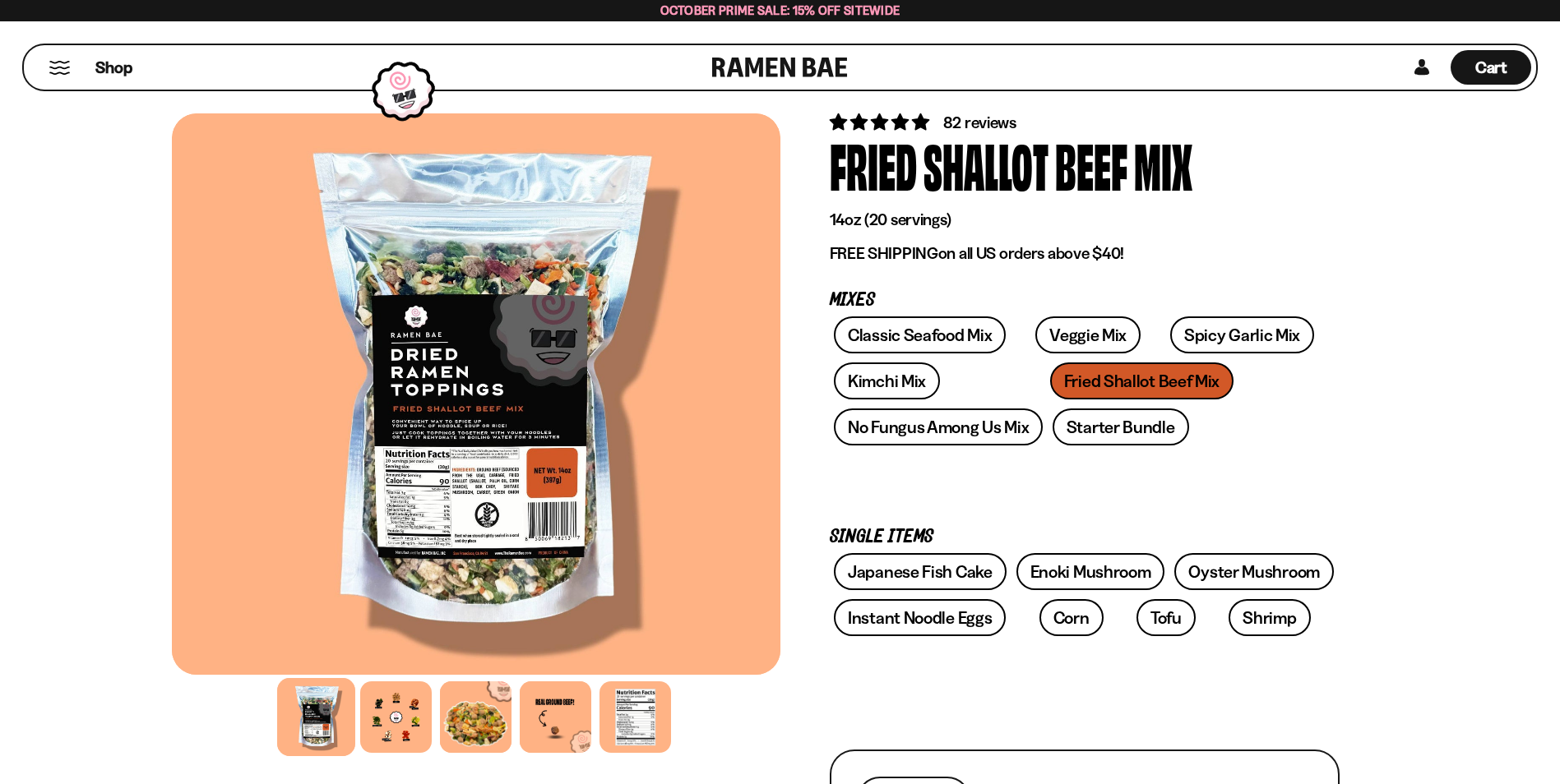
scroll to position [83, 0]
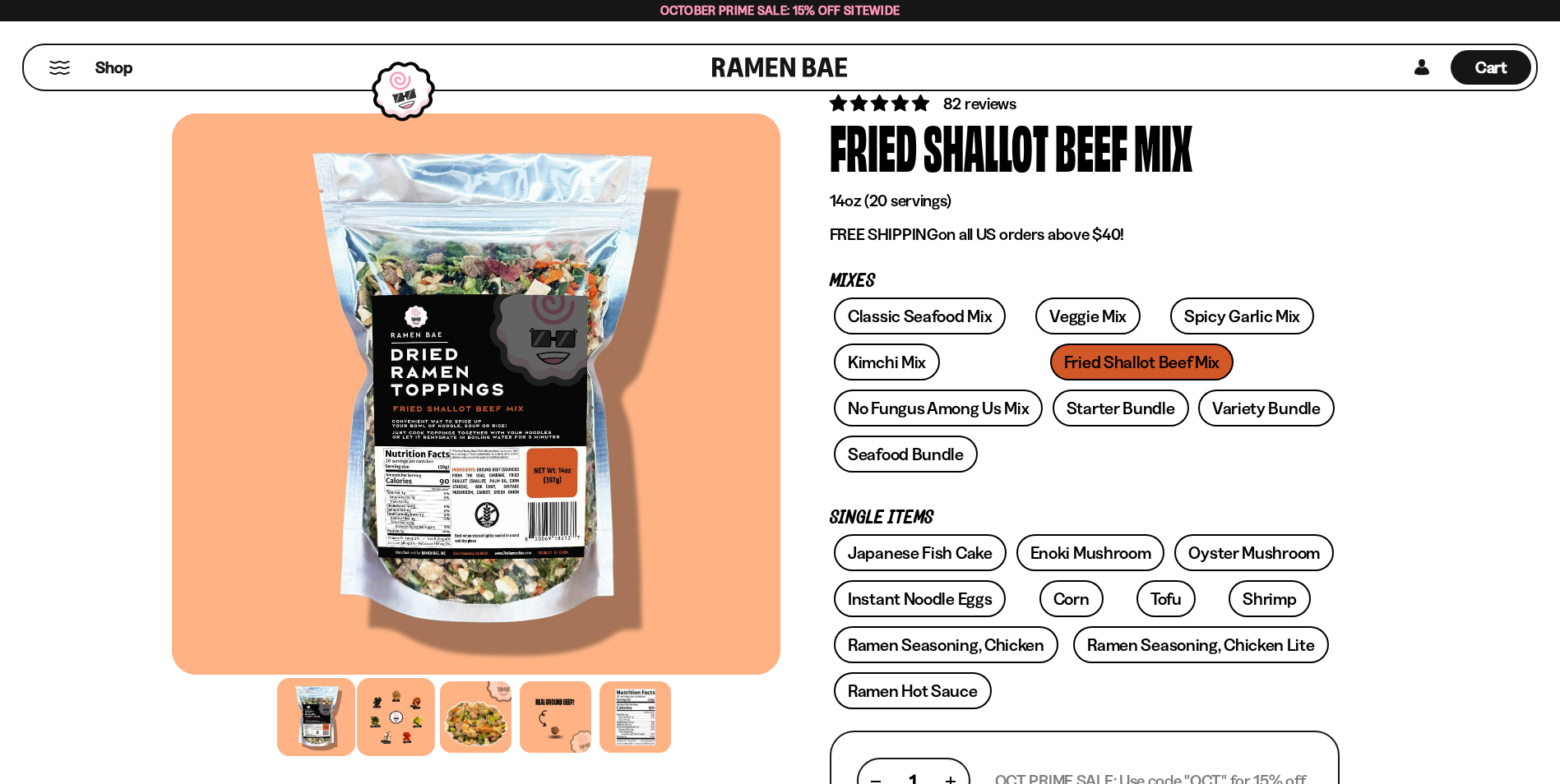
click at [406, 714] on div at bounding box center [396, 717] width 78 height 78
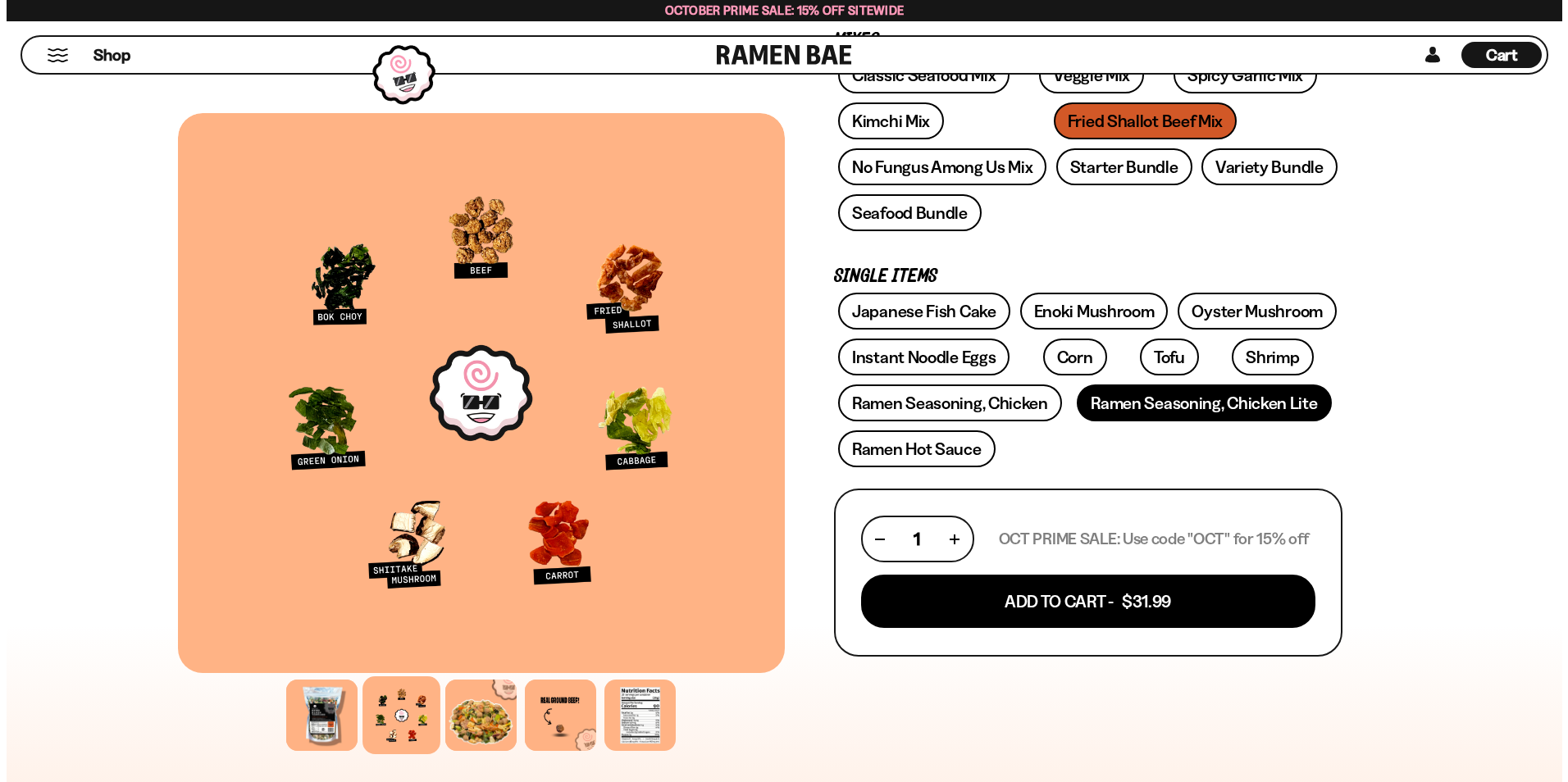
scroll to position [328, 0]
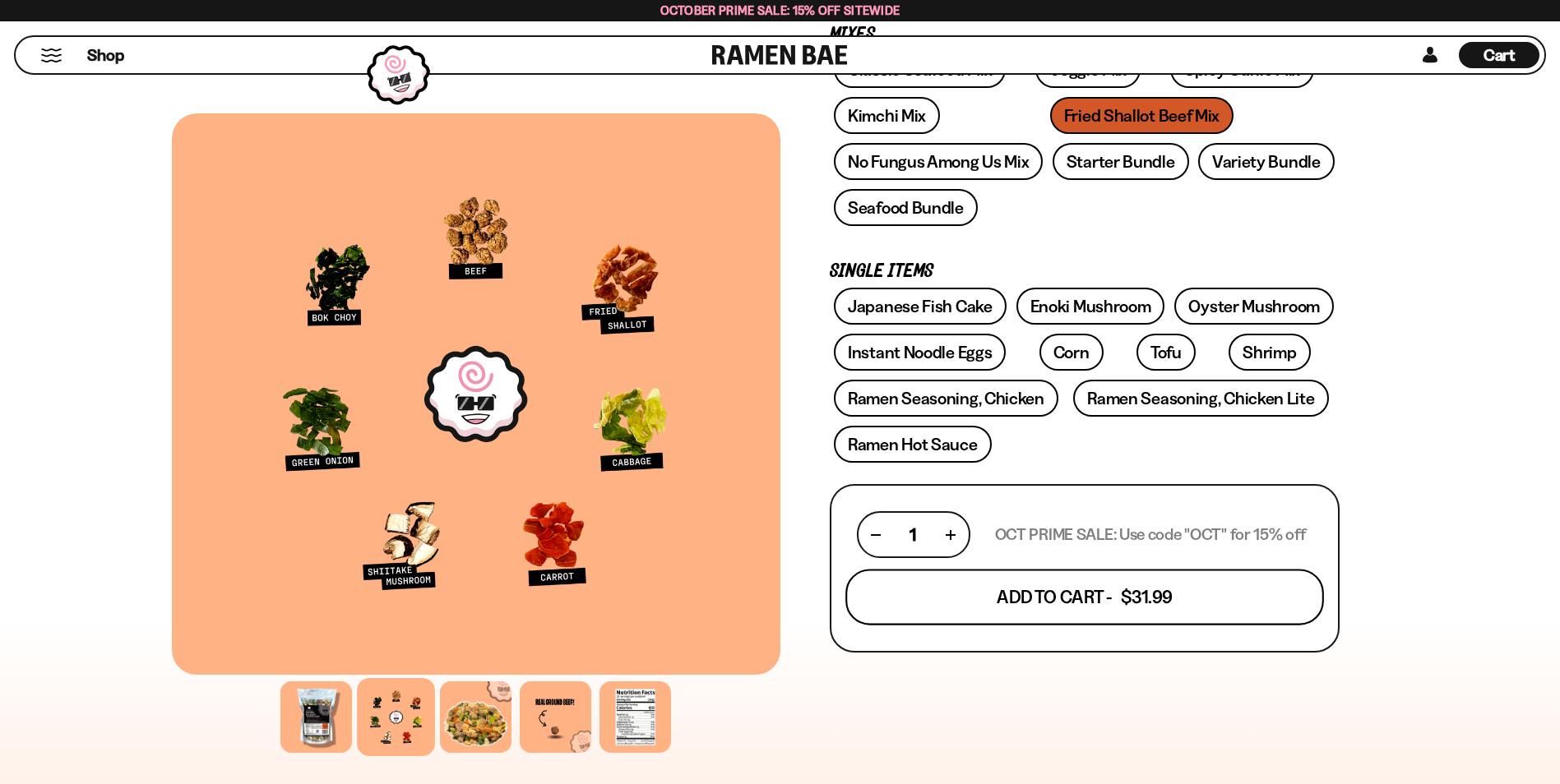
click at [1071, 596] on button "Add To Cart - $31.99" at bounding box center [1085, 597] width 479 height 56
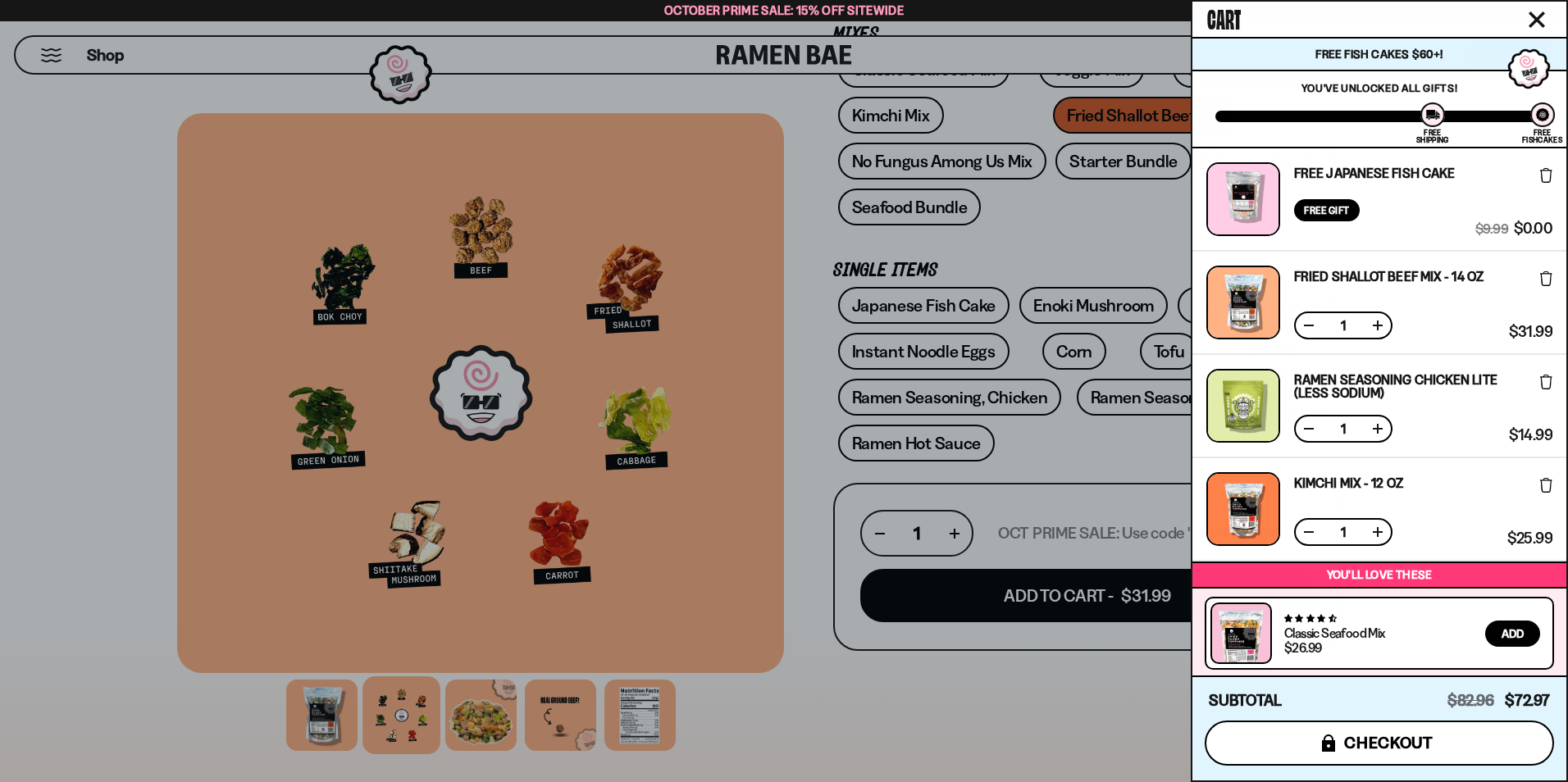
click at [1394, 743] on span "checkout" at bounding box center [1389, 743] width 89 height 18
